Goal: Transaction & Acquisition: Purchase product/service

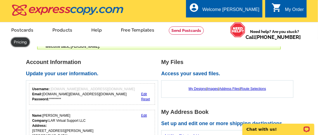
click at [17, 42] on link at bounding box center [20, 42] width 18 height 9
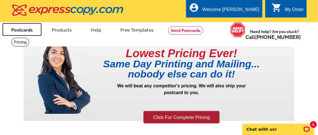
click at [25, 30] on link "Postcards" at bounding box center [21, 29] width 39 height 13
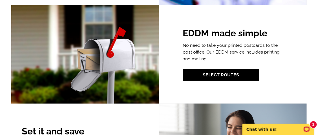
scroll to position [752, 0]
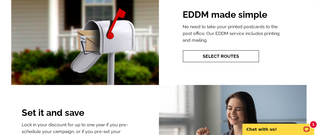
click at [223, 50] on link "Select Routes" at bounding box center [221, 56] width 76 height 12
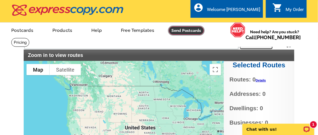
click at [183, 29] on link at bounding box center [186, 31] width 35 height 8
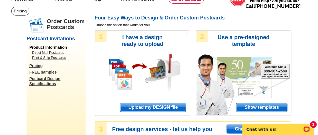
scroll to position [38, 0]
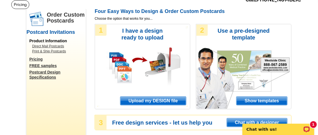
click at [164, 101] on span "Upload my DESIGN file" at bounding box center [153, 101] width 66 height 8
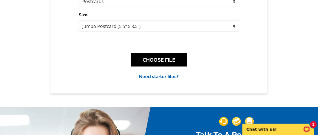
scroll to position [113, 0]
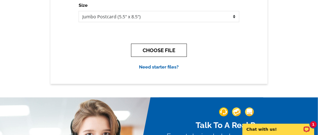
click at [158, 50] on button "CHOOSE FILE" at bounding box center [159, 50] width 56 height 13
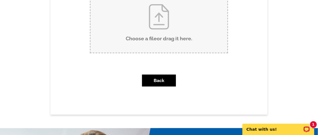
scroll to position [94, 0]
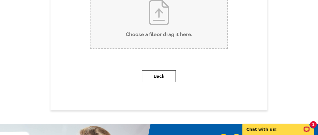
click at [162, 75] on button "Back" at bounding box center [159, 77] width 34 height 12
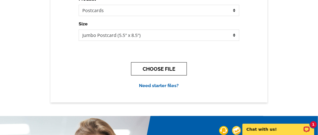
click at [161, 69] on button "CHOOSE FILE" at bounding box center [159, 68] width 56 height 13
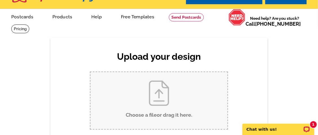
scroll to position [38, 0]
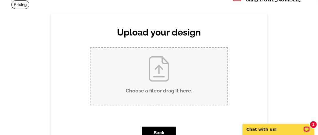
click at [160, 75] on input "Choose a file or drag it here ." at bounding box center [159, 76] width 137 height 57
type input "C:\fakepath\100 Grand Cove Edgewater Postcard.pdf"
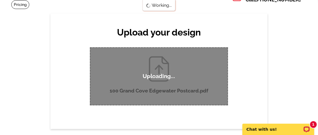
scroll to position [0, 0]
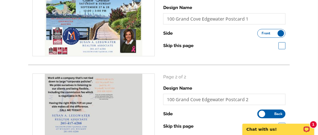
scroll to position [75, 0]
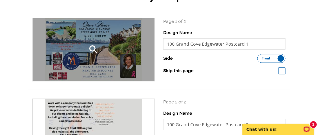
click at [118, 43] on div "search" at bounding box center [94, 49] width 122 height 63
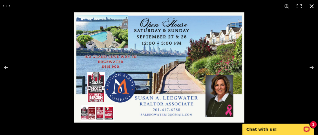
click at [312, 6] on button at bounding box center [312, 6] width 12 height 12
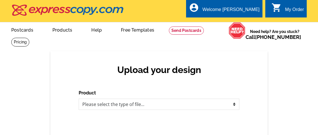
scroll to position [38, 0]
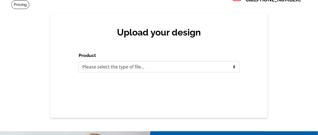
click at [156, 67] on select "Please select the type of file... Postcards Business Cards Letters and flyers G…" at bounding box center [159, 66] width 161 height 11
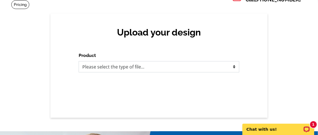
scroll to position [0, 0]
select select "1"
click at [79, 61] on select "Please select the type of file... Postcards Business Cards Letters and flyers G…" at bounding box center [159, 66] width 161 height 11
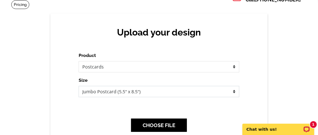
click at [156, 93] on select "Jumbo Postcard (5.5" x 8.5") Regular Postcard (4.25" x 5.6") Panoramic Postcard…" at bounding box center [159, 91] width 161 height 11
select select "14"
click at [79, 86] on select "Jumbo Postcard (5.5" x 8.5") Regular Postcard (4.25" x 5.6") Panoramic Postcard…" at bounding box center [159, 91] width 161 height 11
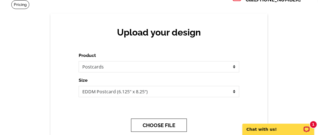
click at [163, 125] on button "CHOOSE FILE" at bounding box center [159, 125] width 56 height 13
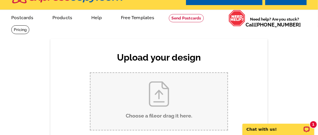
scroll to position [19, 0]
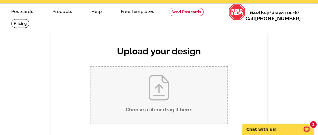
click at [157, 105] on input "Choose a file or drag it here ." at bounding box center [159, 95] width 137 height 57
type input "C:\fakepath\100 Grand Cove Edgewater Postcard.pdf"
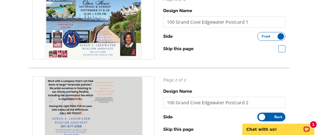
scroll to position [188, 0]
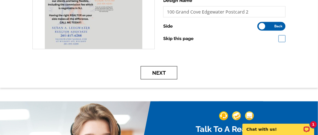
click at [161, 73] on button "Next" at bounding box center [159, 72] width 37 height 13
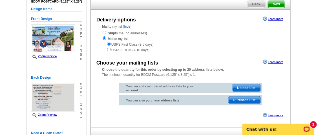
scroll to position [75, 0]
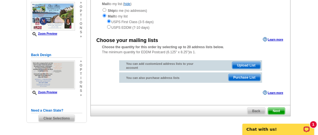
click at [247, 66] on span "Upload List" at bounding box center [246, 65] width 28 height 7
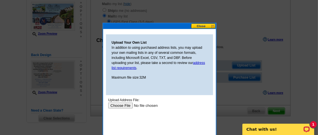
scroll to position [0, 0]
click at [123, 105] on input "file" at bounding box center [143, 105] width 71 height 6
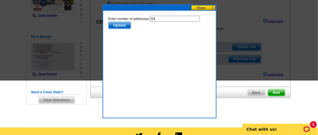
scroll to position [38, 0]
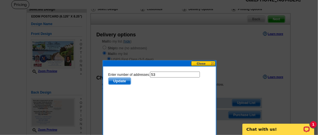
click at [159, 73] on input "53" at bounding box center [175, 74] width 50 height 6
type input "52"
click at [122, 80] on span "Update" at bounding box center [119, 81] width 22 height 7
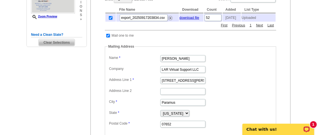
scroll to position [150, 0]
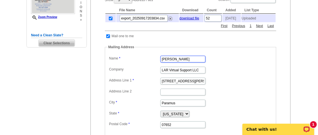
click at [176, 60] on input "[PERSON_NAME]" at bounding box center [182, 59] width 45 height 7
type input "S"
type input "[PERSON_NAME]"
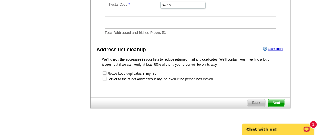
scroll to position [282, 0]
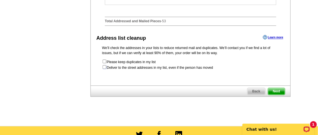
click at [104, 65] on input "checkbox" at bounding box center [105, 67] width 4 height 4
checkbox input "true"
radio input "true"
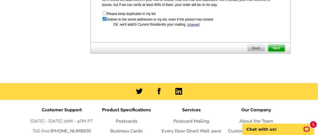
scroll to position [338, 0]
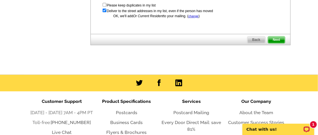
click at [277, 39] on span "Next" at bounding box center [276, 39] width 17 height 7
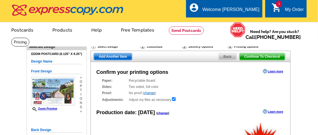
radio input "false"
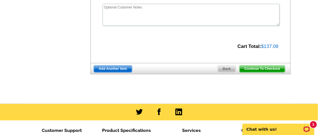
scroll to position [244, 0]
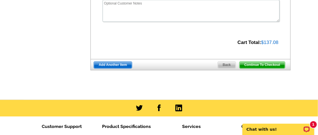
click at [266, 64] on span "Continue To Checkout" at bounding box center [262, 65] width 45 height 7
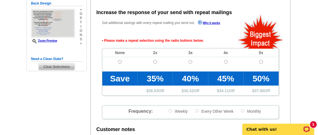
scroll to position [126, 0]
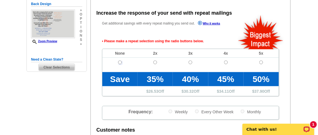
click at [120, 62] on input "radio" at bounding box center [120, 63] width 4 height 4
radio input "true"
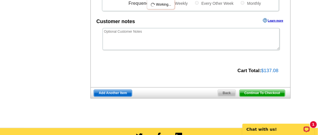
scroll to position [239, 0]
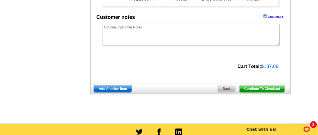
click at [269, 89] on span "Continue To Checkout" at bounding box center [262, 89] width 45 height 7
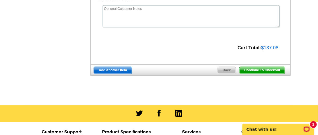
scroll to position [220, 0]
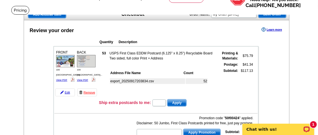
scroll to position [38, 0]
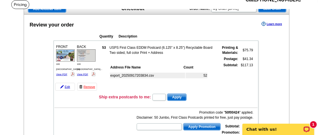
click at [178, 97] on span "Apply" at bounding box center [177, 97] width 19 height 7
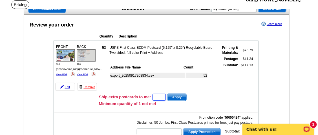
click at [160, 97] on input "text" at bounding box center [159, 97] width 13 height 7
click at [183, 96] on span "Apply" at bounding box center [177, 97] width 19 height 7
click at [162, 95] on input "1" at bounding box center [159, 97] width 13 height 7
type input "0"
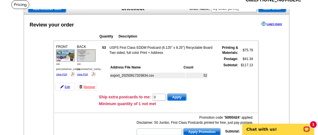
click at [184, 96] on span "Apply" at bounding box center [177, 97] width 19 height 7
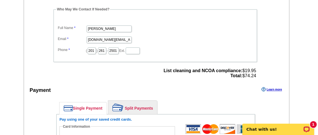
scroll to position [357, 0]
